Goal: Check status: Check status

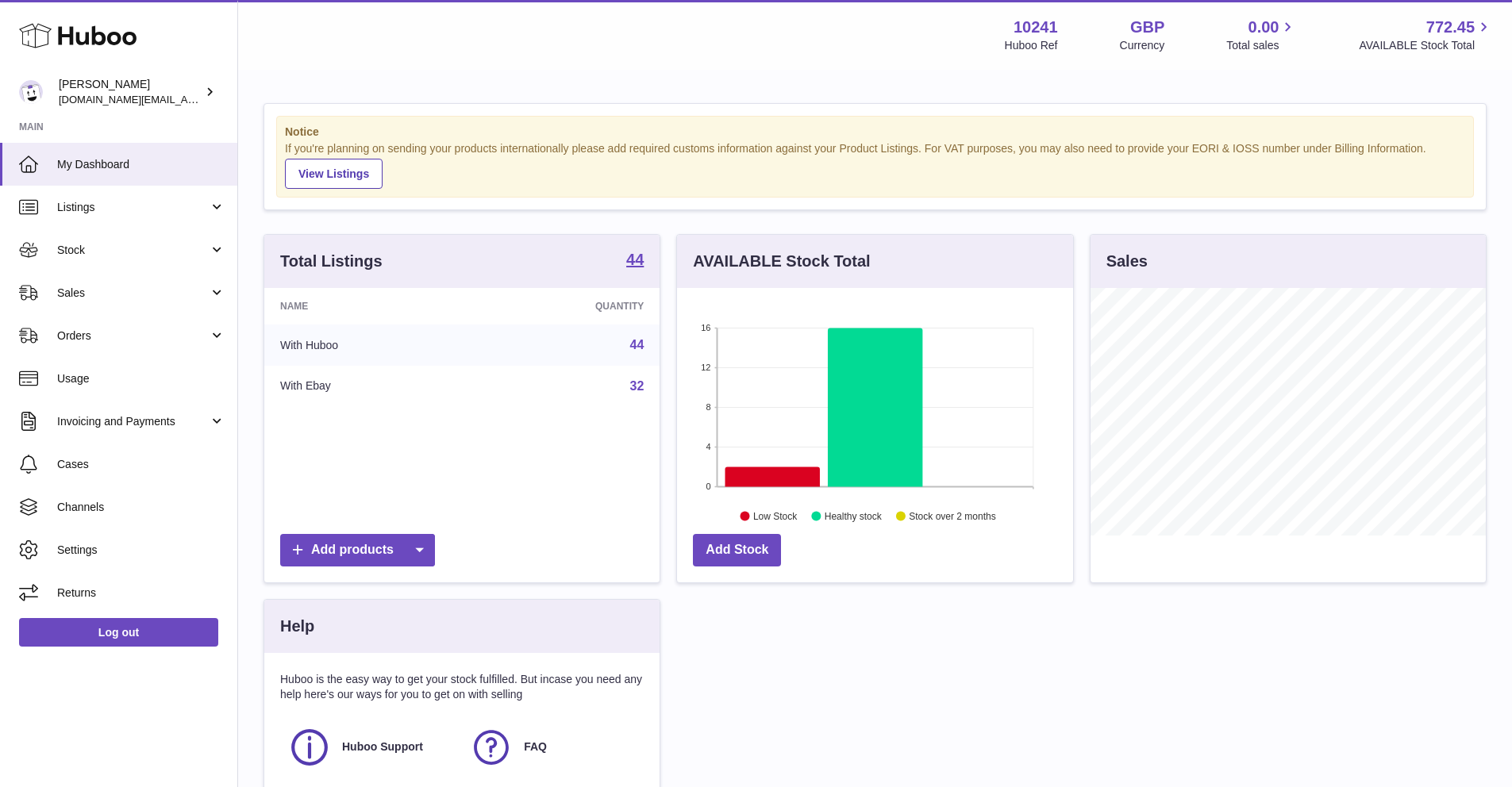
scroll to position [247, 395]
click at [180, 260] on link "Stock" at bounding box center [118, 250] width 238 height 42
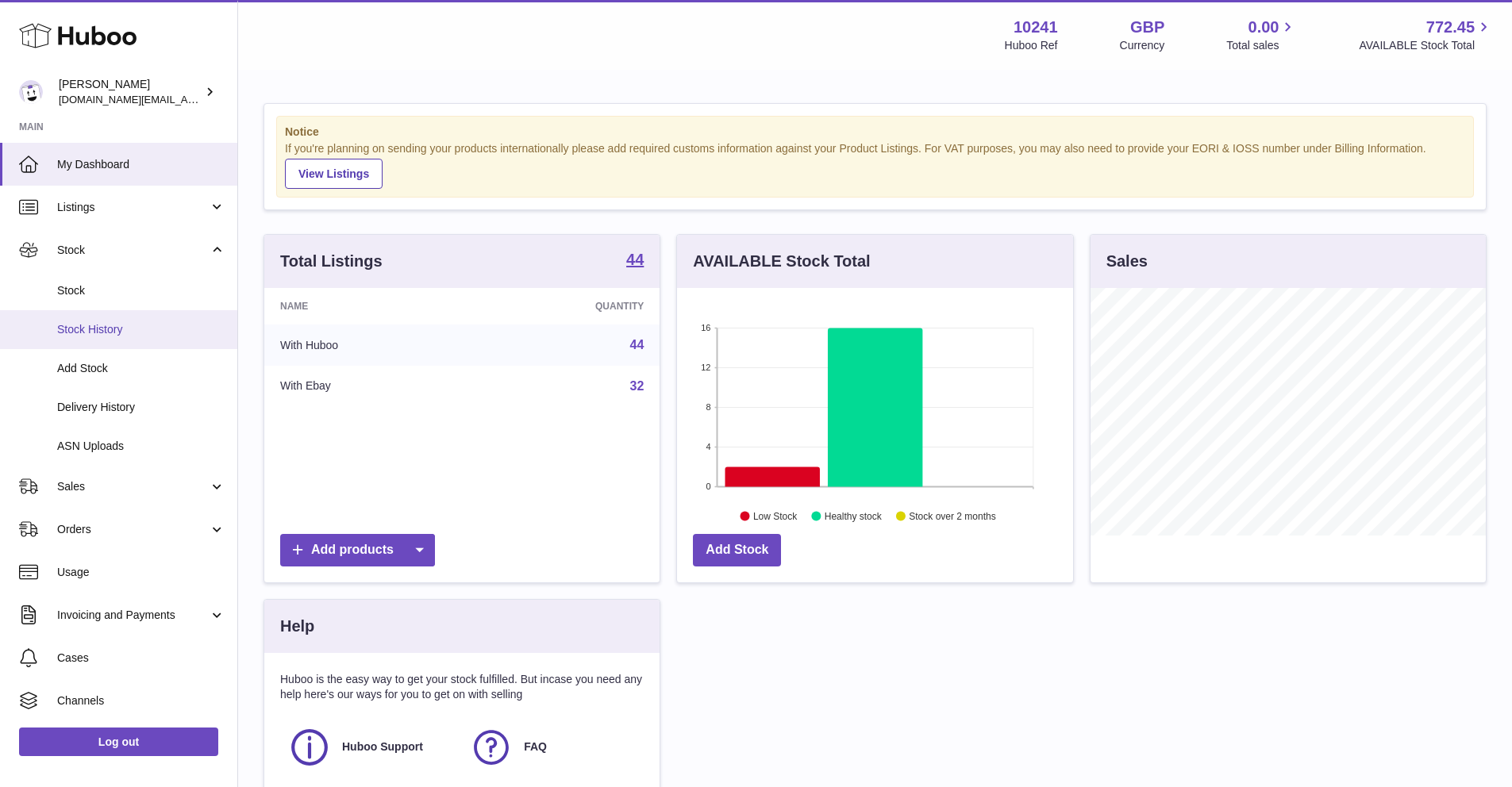
click at [182, 322] on span "Stock History" at bounding box center [141, 330] width 168 height 15
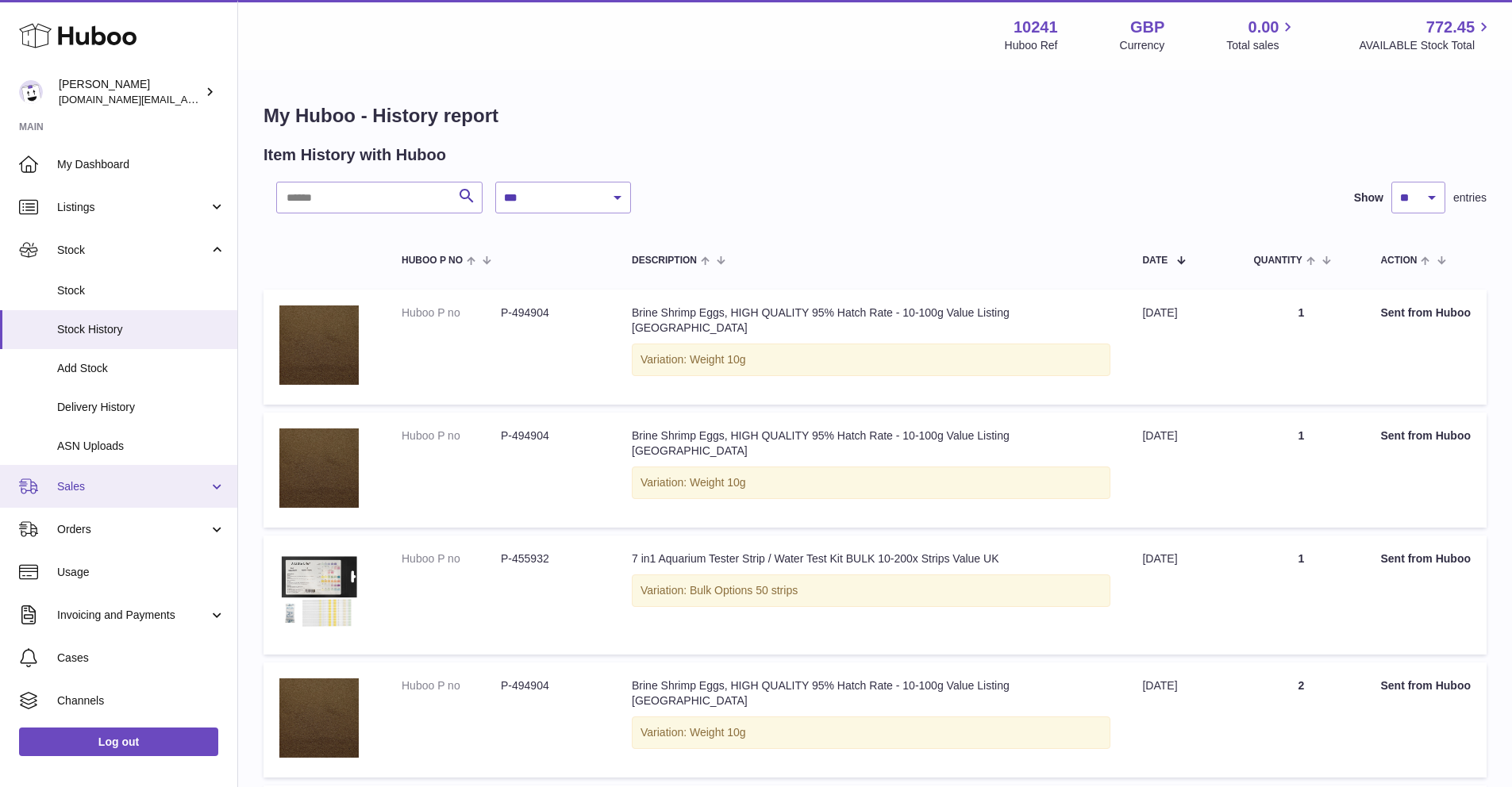
click at [112, 487] on span "Sales" at bounding box center [133, 487] width 152 height 15
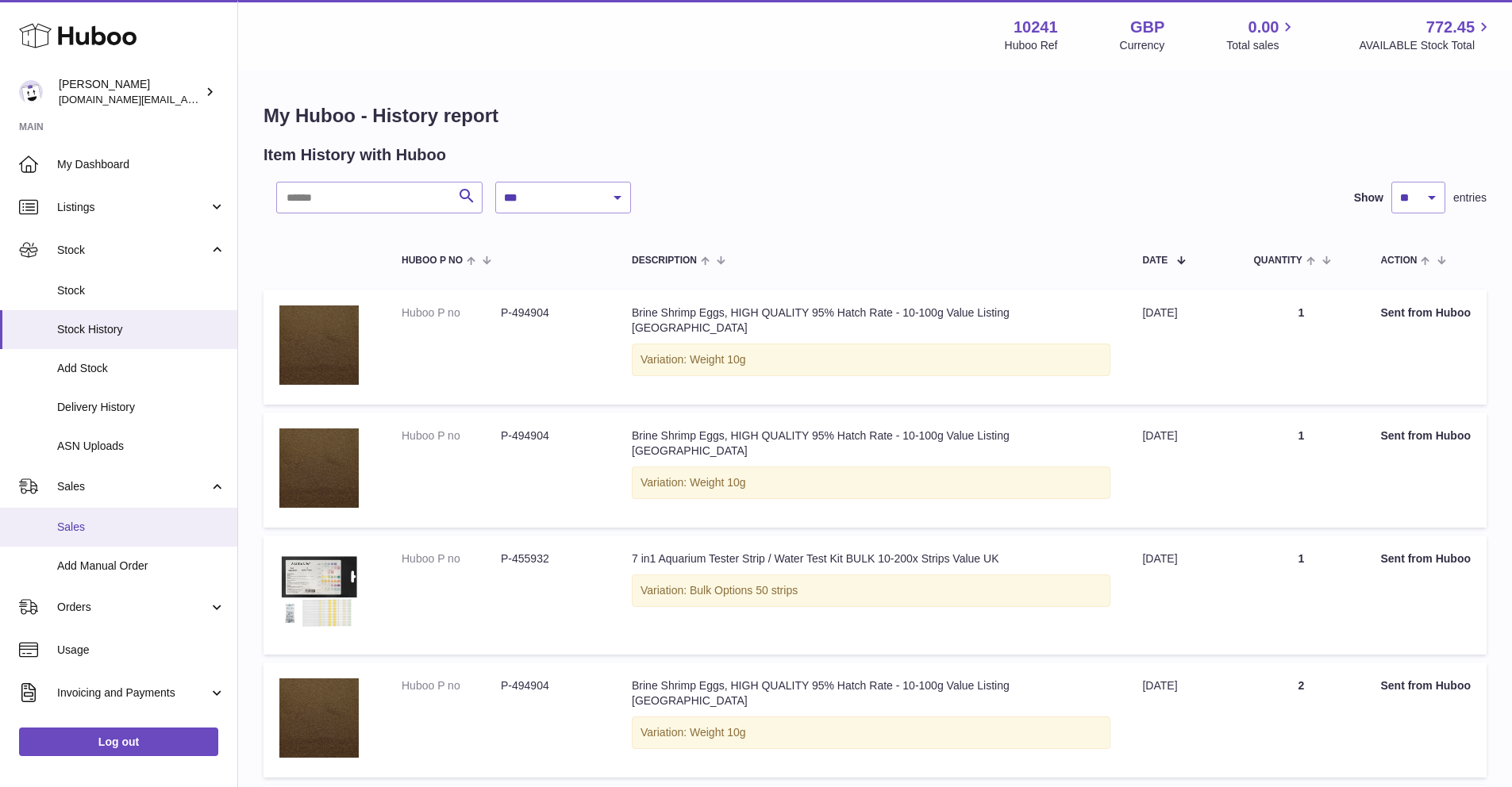
click at [116, 529] on span "Sales" at bounding box center [141, 527] width 168 height 15
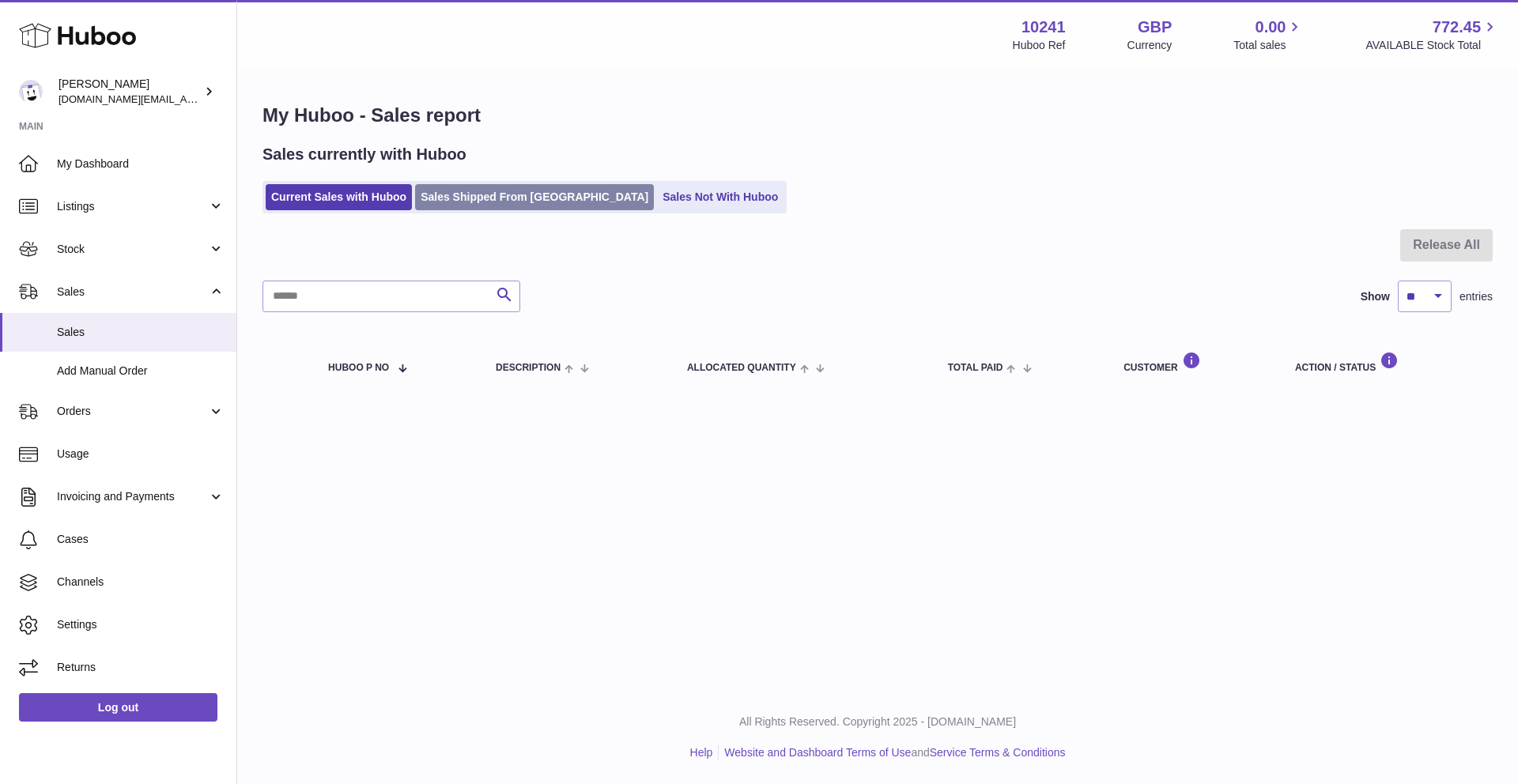
click at [482, 188] on link "Sales Shipped From [GEOGRAPHIC_DATA]" at bounding box center [534, 197] width 239 height 26
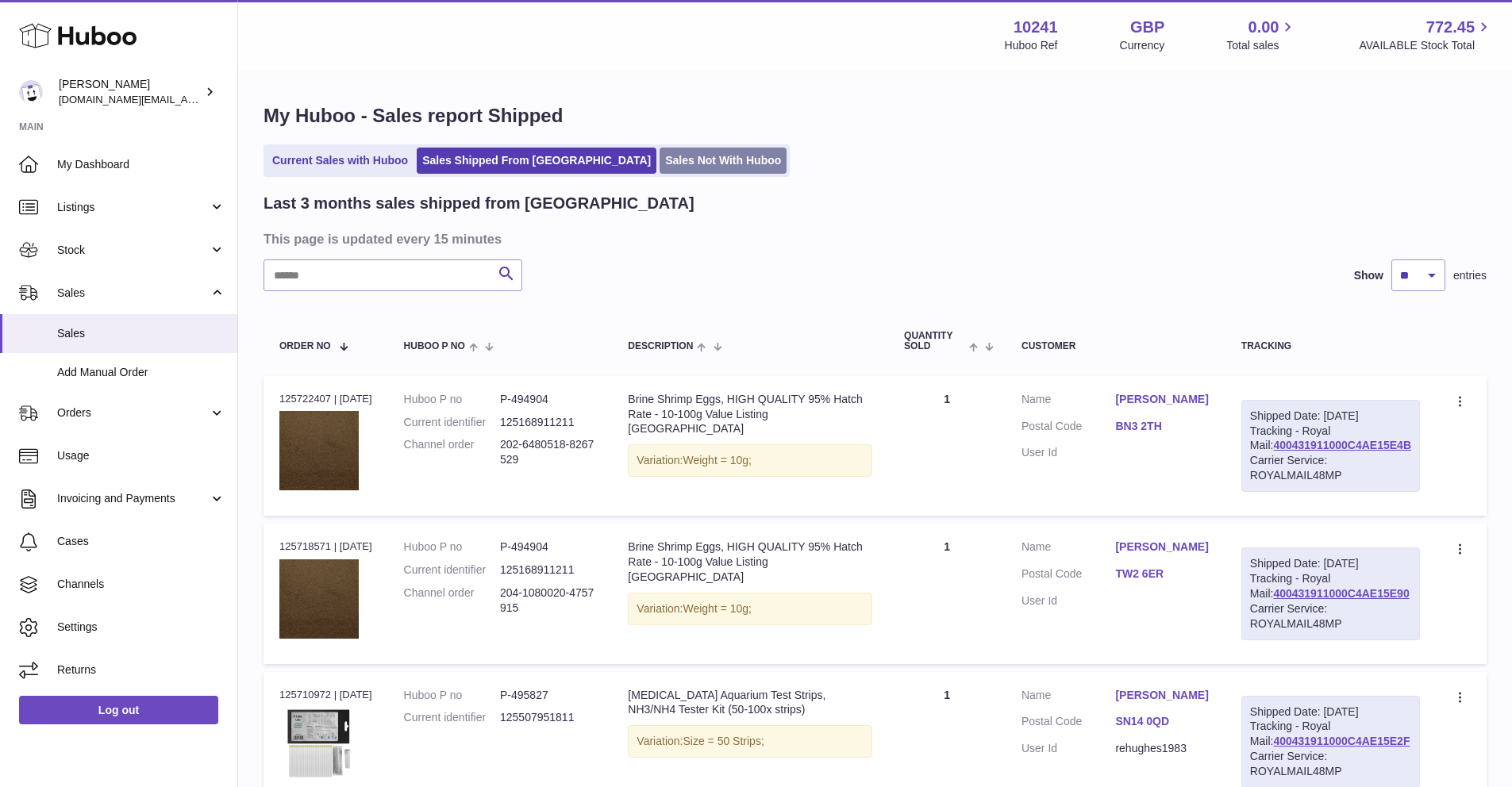
click at [660, 158] on link "Sales Not With Huboo" at bounding box center [723, 161] width 127 height 26
